Goal: Task Accomplishment & Management: Use online tool/utility

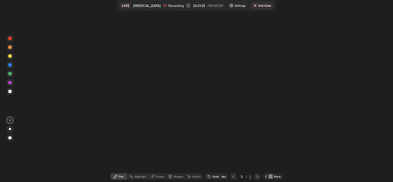
click at [187, 136] on div "Setting up your live class" at bounding box center [196, 91] width 393 height 182
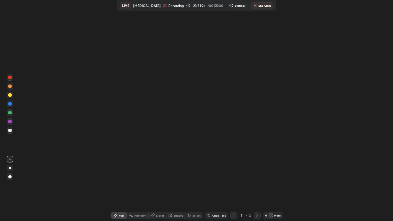
click at [271, 182] on icon at bounding box center [271, 216] width 1 height 1
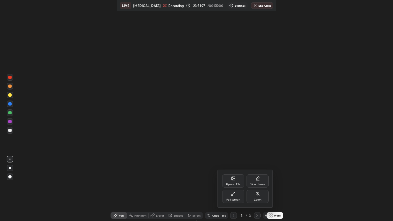
click at [229, 182] on div "Full screen" at bounding box center [234, 200] width 14 height 3
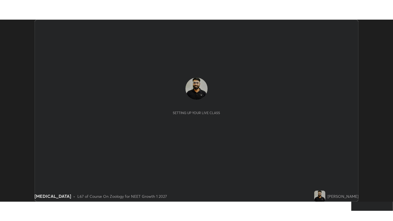
scroll to position [182, 393]
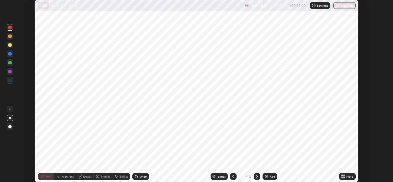
click at [266, 177] on img at bounding box center [266, 177] width 4 height 4
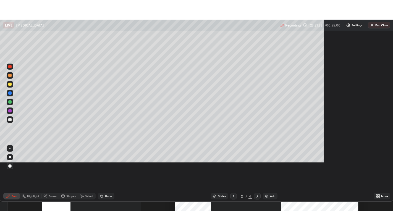
scroll to position [221, 393]
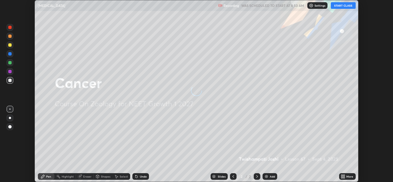
scroll to position [182, 393]
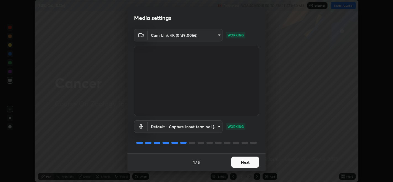
click at [242, 161] on button "Next" at bounding box center [246, 162] width 28 height 11
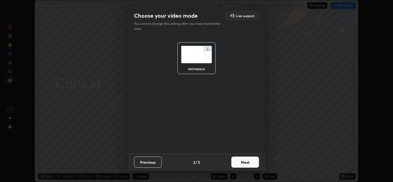
click at [244, 163] on button "Next" at bounding box center [246, 162] width 28 height 11
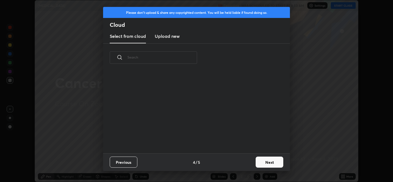
click at [248, 162] on div "Previous 4 / 5 Next" at bounding box center [196, 163] width 187 height 18
click at [262, 162] on button "Next" at bounding box center [270, 162] width 28 height 11
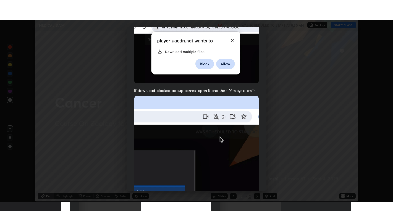
scroll to position [112, 0]
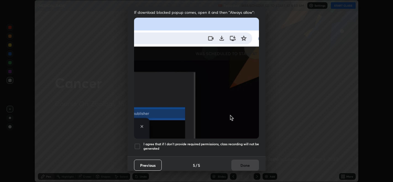
click at [138, 144] on div at bounding box center [137, 146] width 7 height 7
click at [245, 161] on button "Done" at bounding box center [246, 165] width 28 height 11
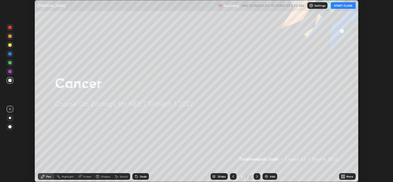
click at [344, 178] on icon at bounding box center [344, 177] width 1 height 1
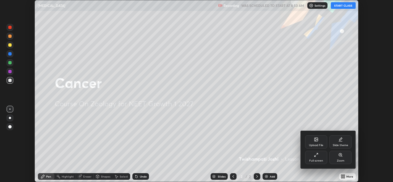
click at [313, 160] on div "Full screen" at bounding box center [317, 161] width 14 height 3
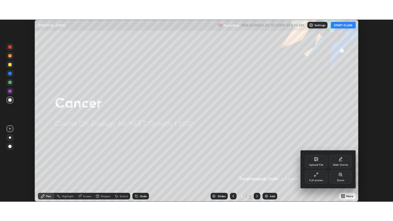
scroll to position [221, 393]
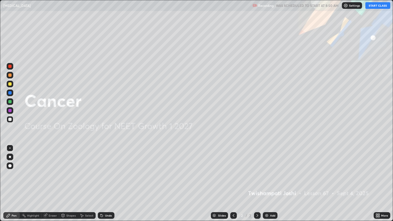
click at [374, 5] on button "START CLASS" at bounding box center [378, 5] width 25 height 7
click at [272, 182] on div "Add" at bounding box center [272, 215] width 5 height 3
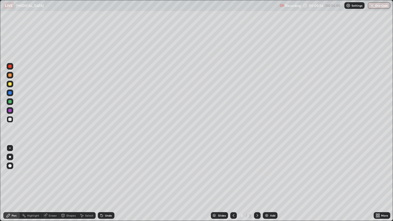
click at [10, 75] on div at bounding box center [9, 75] width 3 height 3
click at [10, 157] on div at bounding box center [10, 157] width 2 height 2
click at [10, 68] on div at bounding box center [9, 66] width 3 height 3
click at [49, 182] on div "Eraser" at bounding box center [53, 215] width 8 height 3
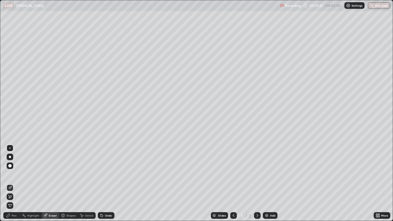
click at [15, 182] on div "Pen" at bounding box center [14, 215] width 5 height 3
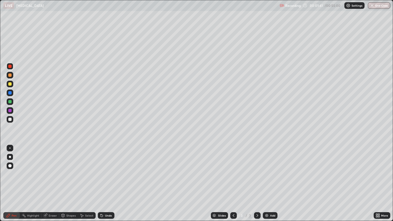
click at [10, 111] on div at bounding box center [9, 110] width 3 height 3
click at [10, 65] on div at bounding box center [9, 66] width 3 height 3
click at [9, 121] on div at bounding box center [9, 119] width 3 height 3
click at [9, 67] on div at bounding box center [9, 66] width 3 height 3
click at [11, 66] on div at bounding box center [9, 66] width 3 height 3
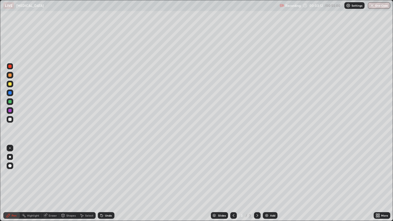
click at [10, 166] on div at bounding box center [9, 165] width 3 height 3
click at [9, 103] on div at bounding box center [9, 101] width 3 height 3
click at [9, 118] on div at bounding box center [9, 119] width 3 height 3
click at [9, 94] on div at bounding box center [9, 92] width 3 height 3
click at [33, 182] on div "Highlight" at bounding box center [33, 215] width 12 height 3
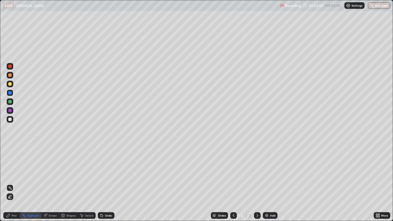
click at [9, 182] on icon at bounding box center [10, 196] width 3 height 3
click at [9, 123] on div at bounding box center [10, 119] width 7 height 7
click at [11, 119] on div at bounding box center [9, 119] width 3 height 3
click at [9, 182] on icon at bounding box center [8, 215] width 3 height 3
click at [7, 105] on div at bounding box center [10, 101] width 7 height 9
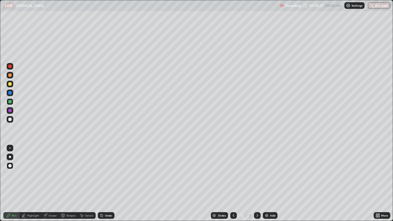
click at [12, 150] on div at bounding box center [10, 148] width 7 height 7
click at [10, 84] on div at bounding box center [9, 83] width 3 height 3
click at [11, 160] on div at bounding box center [10, 157] width 7 height 7
click at [10, 73] on div at bounding box center [10, 75] width 7 height 7
click at [10, 65] on div at bounding box center [9, 66] width 3 height 3
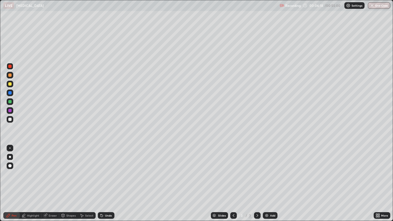
click at [9, 85] on div at bounding box center [9, 83] width 3 height 3
click at [269, 182] on div "Add" at bounding box center [270, 215] width 15 height 7
click at [11, 66] on div at bounding box center [9, 66] width 3 height 3
click at [10, 84] on div at bounding box center [9, 83] width 3 height 3
click at [8, 83] on div at bounding box center [10, 84] width 7 height 7
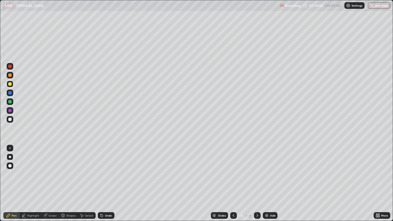
click at [10, 102] on div at bounding box center [9, 101] width 3 height 3
click at [9, 93] on div at bounding box center [9, 92] width 3 height 3
click at [9, 76] on div at bounding box center [9, 75] width 3 height 3
click at [9, 68] on div at bounding box center [10, 66] width 7 height 7
click at [11, 120] on div at bounding box center [9, 119] width 3 height 3
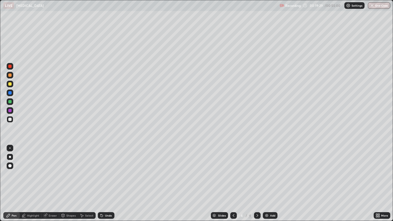
click at [11, 77] on div at bounding box center [10, 75] width 7 height 7
click at [9, 112] on div at bounding box center [9, 110] width 3 height 3
click at [10, 67] on div at bounding box center [9, 66] width 3 height 3
click at [10, 121] on div at bounding box center [9, 119] width 3 height 3
click at [10, 148] on div at bounding box center [9, 148] width 1 height 1
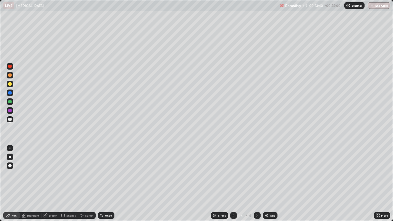
click at [101, 182] on icon at bounding box center [102, 216] width 2 height 2
click at [104, 182] on div "Undo" at bounding box center [106, 215] width 17 height 7
click at [11, 76] on div at bounding box center [9, 75] width 3 height 3
click at [11, 85] on div at bounding box center [9, 83] width 3 height 3
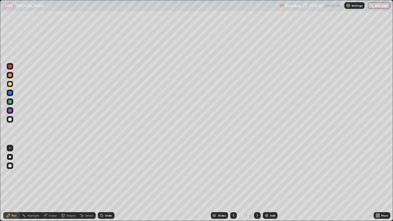
click at [10, 112] on div at bounding box center [9, 110] width 3 height 3
click at [11, 66] on div at bounding box center [9, 66] width 3 height 3
click at [11, 120] on div at bounding box center [9, 119] width 3 height 3
click at [9, 102] on div at bounding box center [9, 101] width 3 height 3
click at [9, 120] on div at bounding box center [9, 119] width 3 height 3
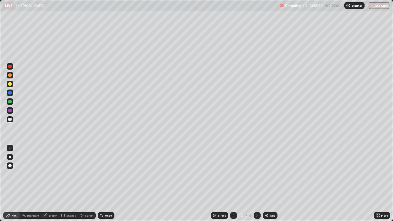
click at [10, 102] on div at bounding box center [9, 101] width 3 height 3
click at [9, 112] on div at bounding box center [9, 110] width 3 height 3
click at [10, 92] on div at bounding box center [9, 92] width 3 height 3
click at [375, 5] on button "End Class" at bounding box center [379, 5] width 22 height 7
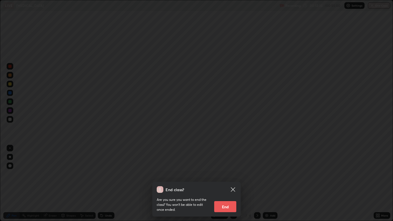
click at [227, 209] on button "End" at bounding box center [225, 206] width 22 height 11
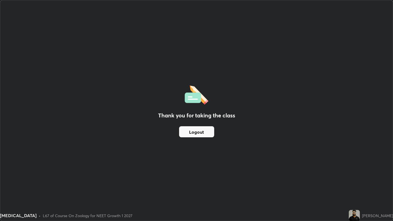
click at [202, 134] on button "Logout" at bounding box center [196, 131] width 35 height 11
